Goal: Obtain resource: Obtain resource

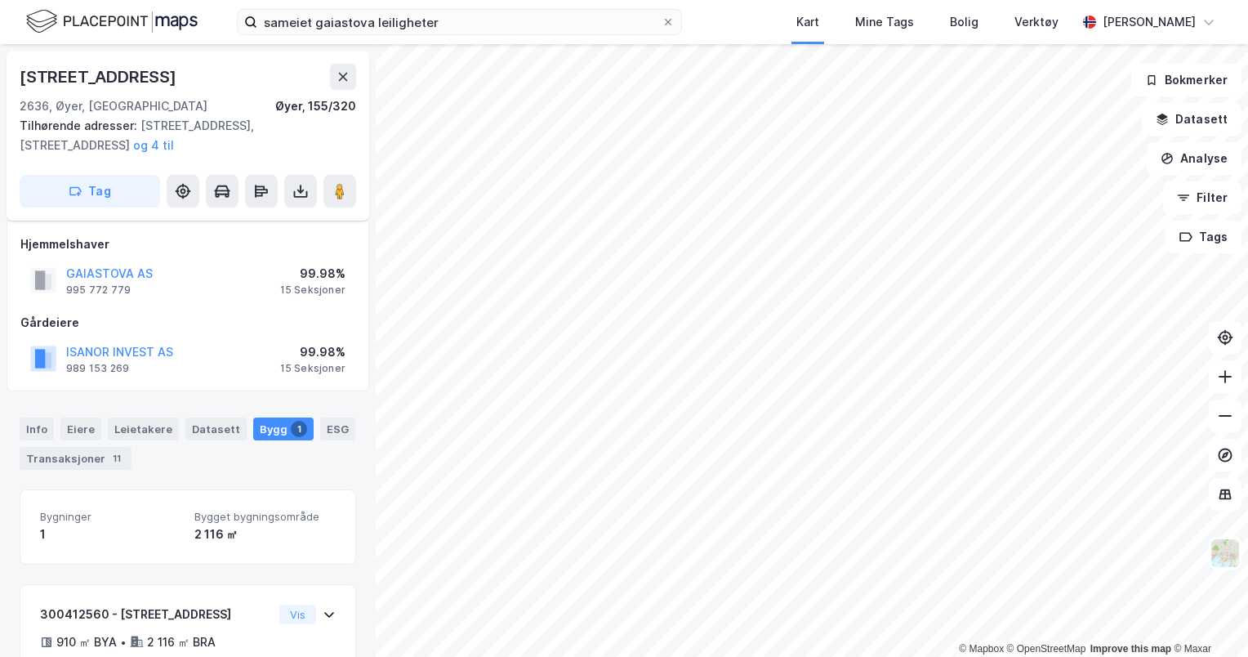
scroll to position [84, 0]
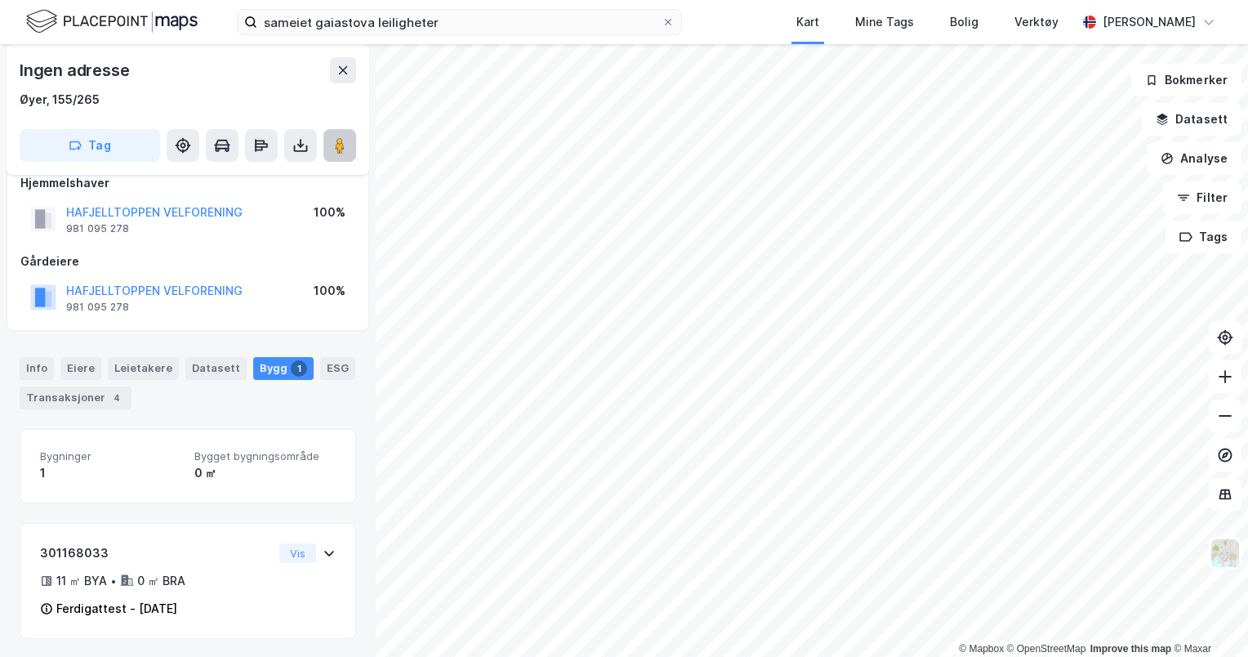
scroll to position [22, 0]
click at [294, 137] on icon at bounding box center [300, 145] width 16 height 16
click at [263, 178] on div "Last ned grunnbok" at bounding box center [219, 178] width 95 height 13
